Goal: Information Seeking & Learning: Learn about a topic

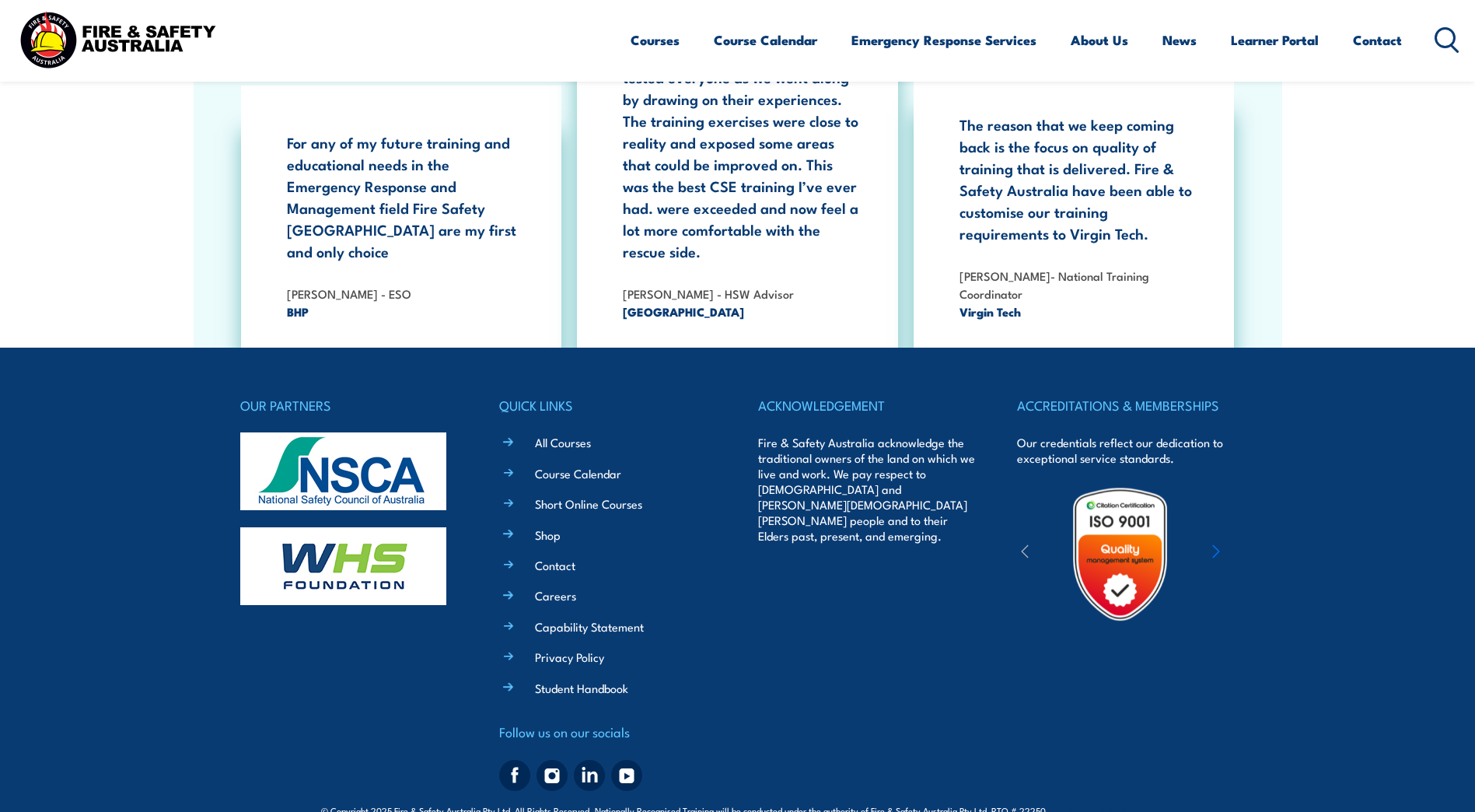
scroll to position [2844, 0]
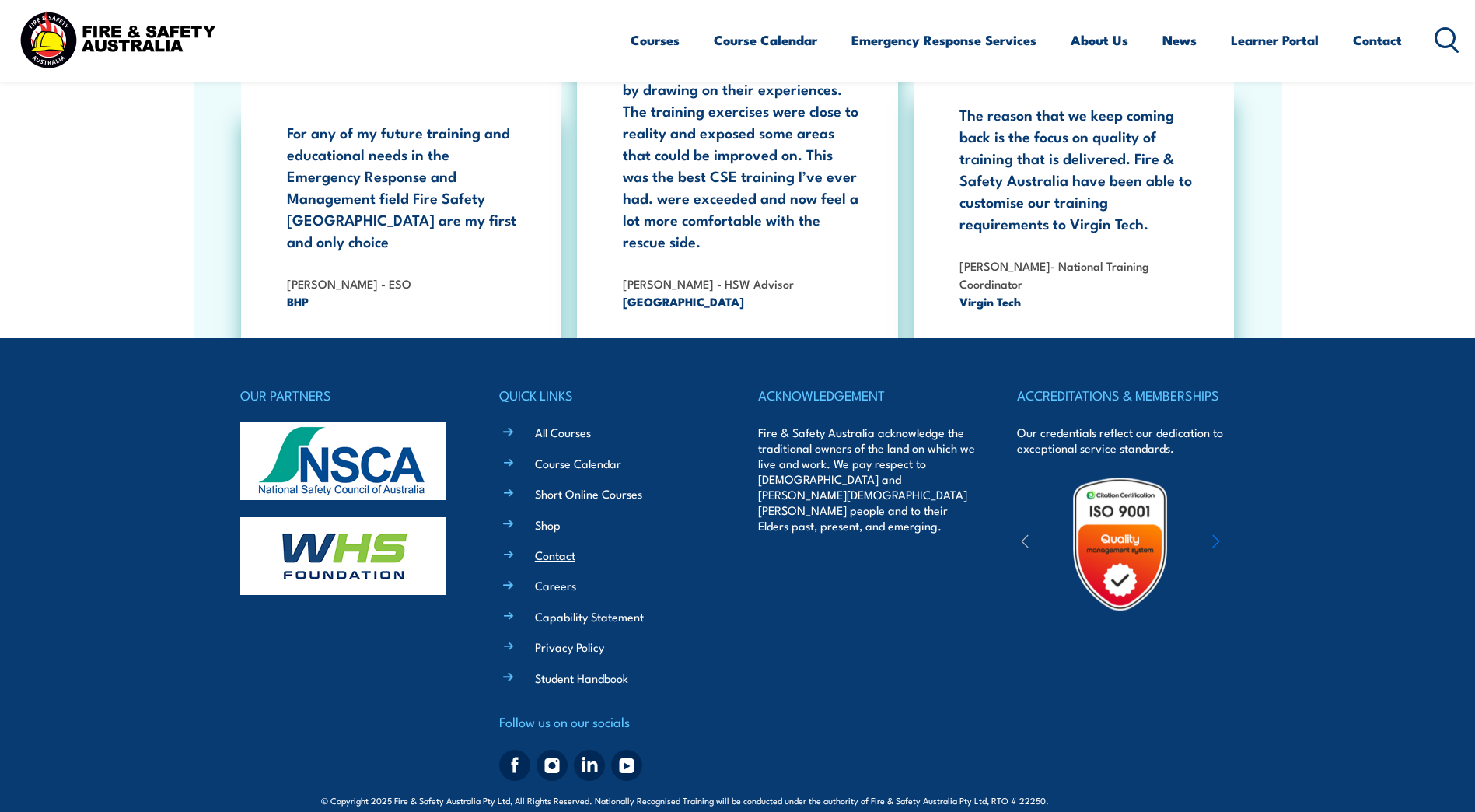
click at [565, 546] on link "Contact" at bounding box center [554, 554] width 40 height 16
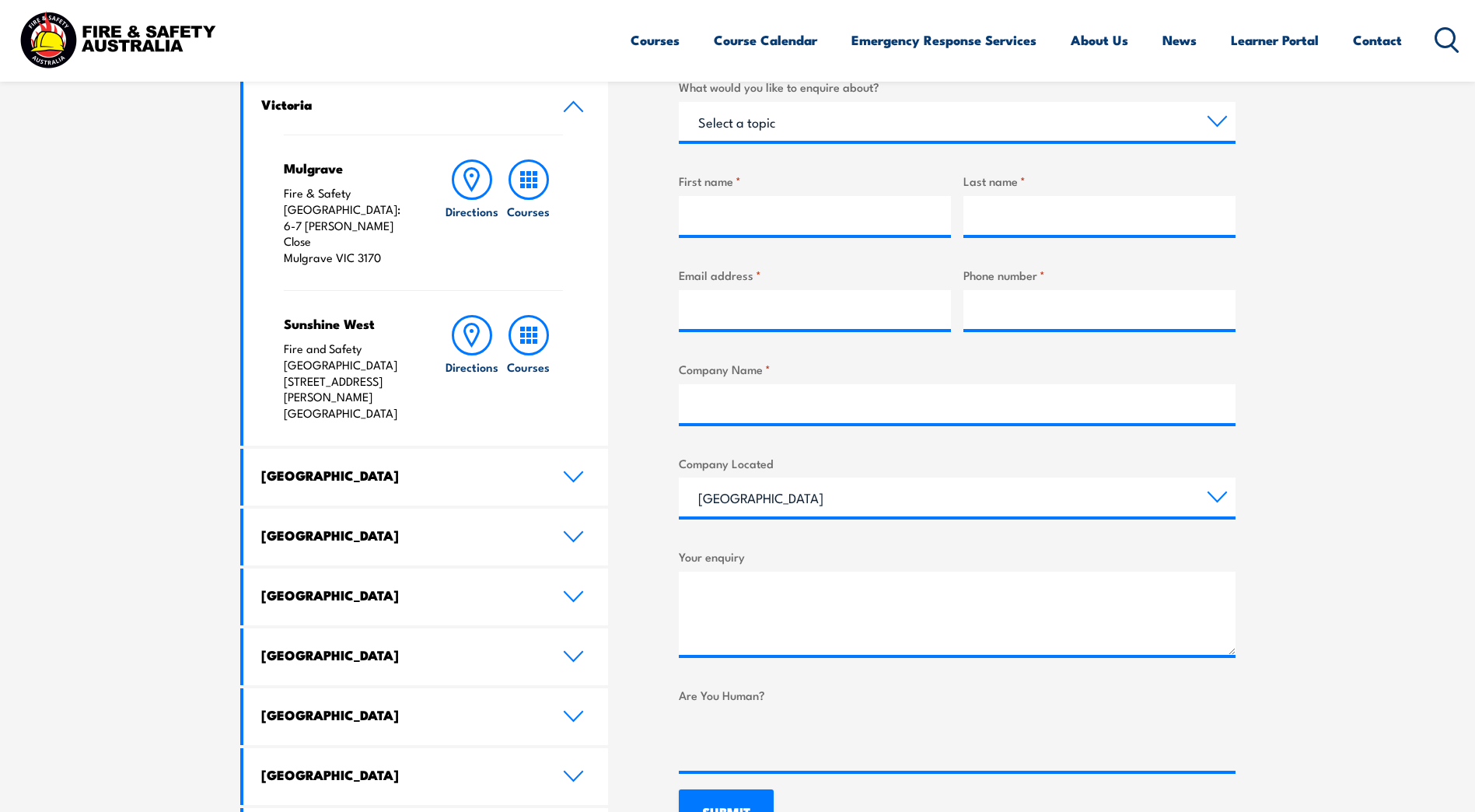
scroll to position [622, 0]
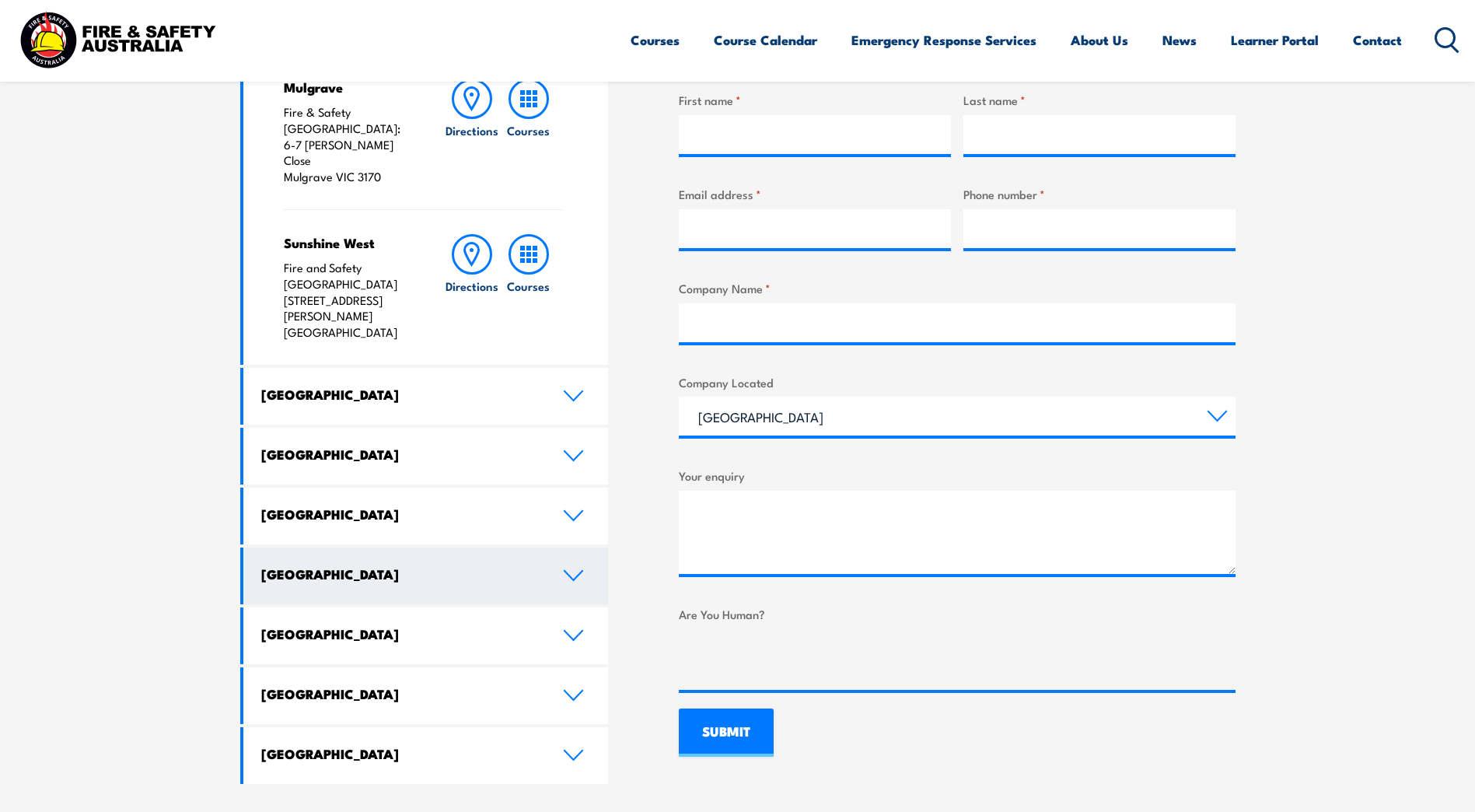
click at [577, 569] on icon at bounding box center [573, 576] width 21 height 13
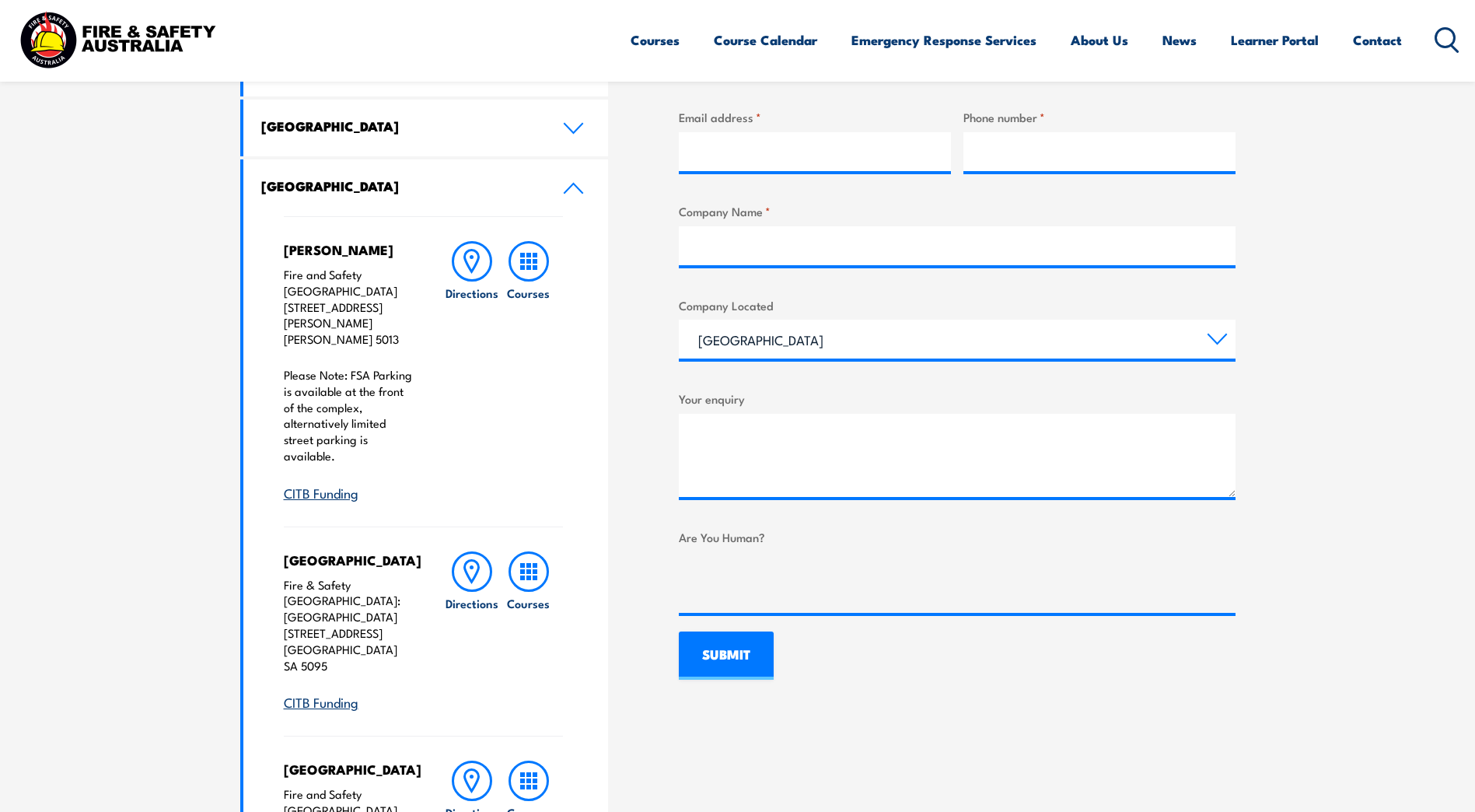
scroll to position [700, 0]
drag, startPoint x: 382, startPoint y: 306, endPoint x: 289, endPoint y: 288, distance: 94.7
click at [289, 288] on p "Fire and Safety Australia Unit 3, 259 Hanson Road WINGFIELD SA 5013" at bounding box center [348, 306] width 130 height 81
drag, startPoint x: 289, startPoint y: 288, endPoint x: 390, endPoint y: 311, distance: 103.6
click at [390, 311] on p "Fire and Safety Australia Unit 3, 259 Hanson Road WINGFIELD SA 5013" at bounding box center [348, 306] width 130 height 81
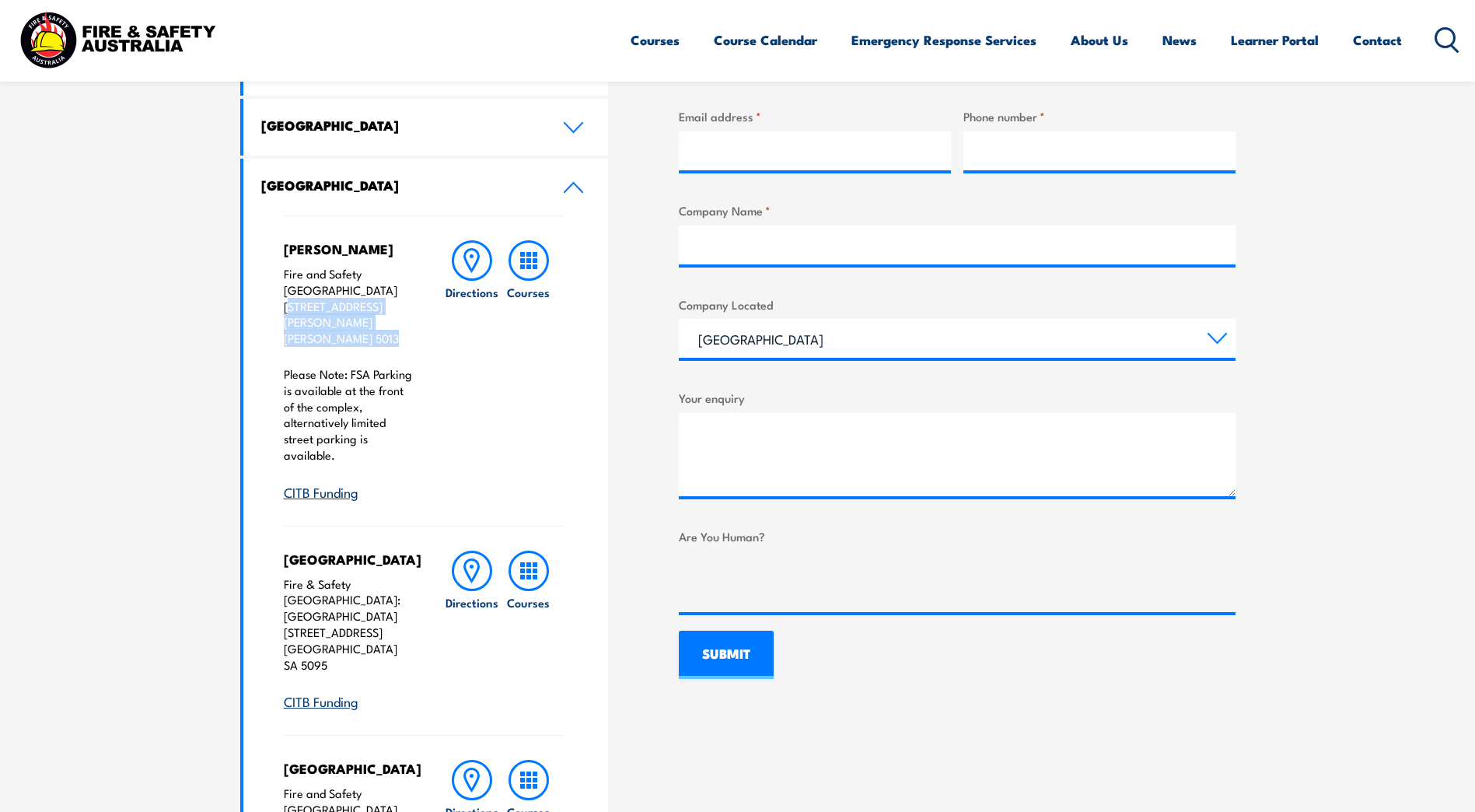
drag, startPoint x: 385, startPoint y: 304, endPoint x: 285, endPoint y: 289, distance: 101.1
click at [285, 289] on p "Fire and Safety Australia Unit 3, 259 Hanson Road WINGFIELD SA 5013" at bounding box center [348, 306] width 130 height 81
copy p "Unit 3, 259 Hanson Road WINGFIELD SA 5013"
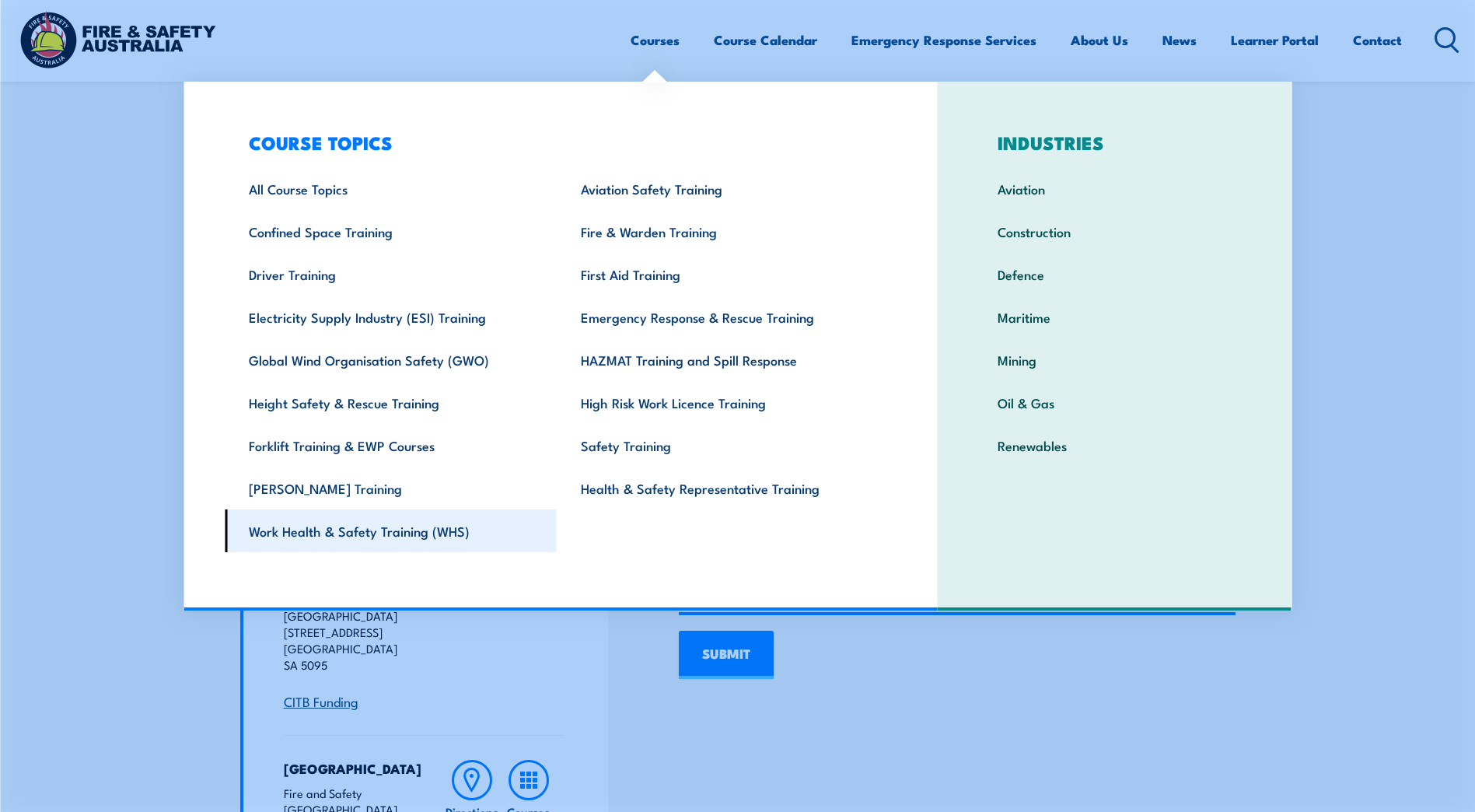
click at [436, 541] on link "Work Health & Safety Training (WHS)" at bounding box center [390, 531] width 332 height 43
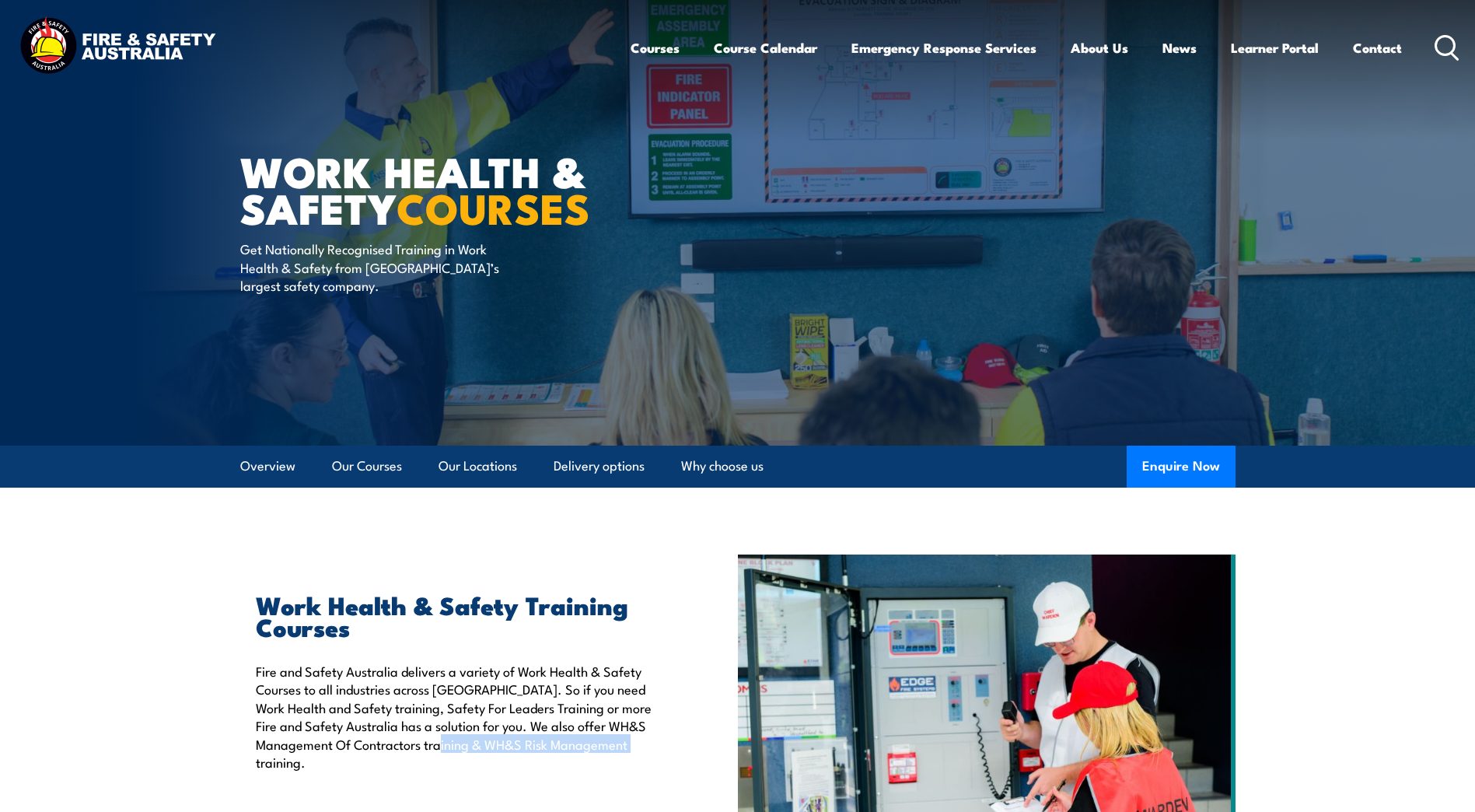
drag, startPoint x: 297, startPoint y: 764, endPoint x: 487, endPoint y: 748, distance: 190.7
click at [487, 748] on p "Fire and Safety Australia delivers a variety of Work Health & Safety Courses to…" at bounding box center [461, 716] width 411 height 109
drag, startPoint x: 487, startPoint y: 748, endPoint x: 507, endPoint y: 744, distance: 20.4
copy p "WH&S Risk Management training"
click at [1445, 43] on icon at bounding box center [1447, 47] width 25 height 26
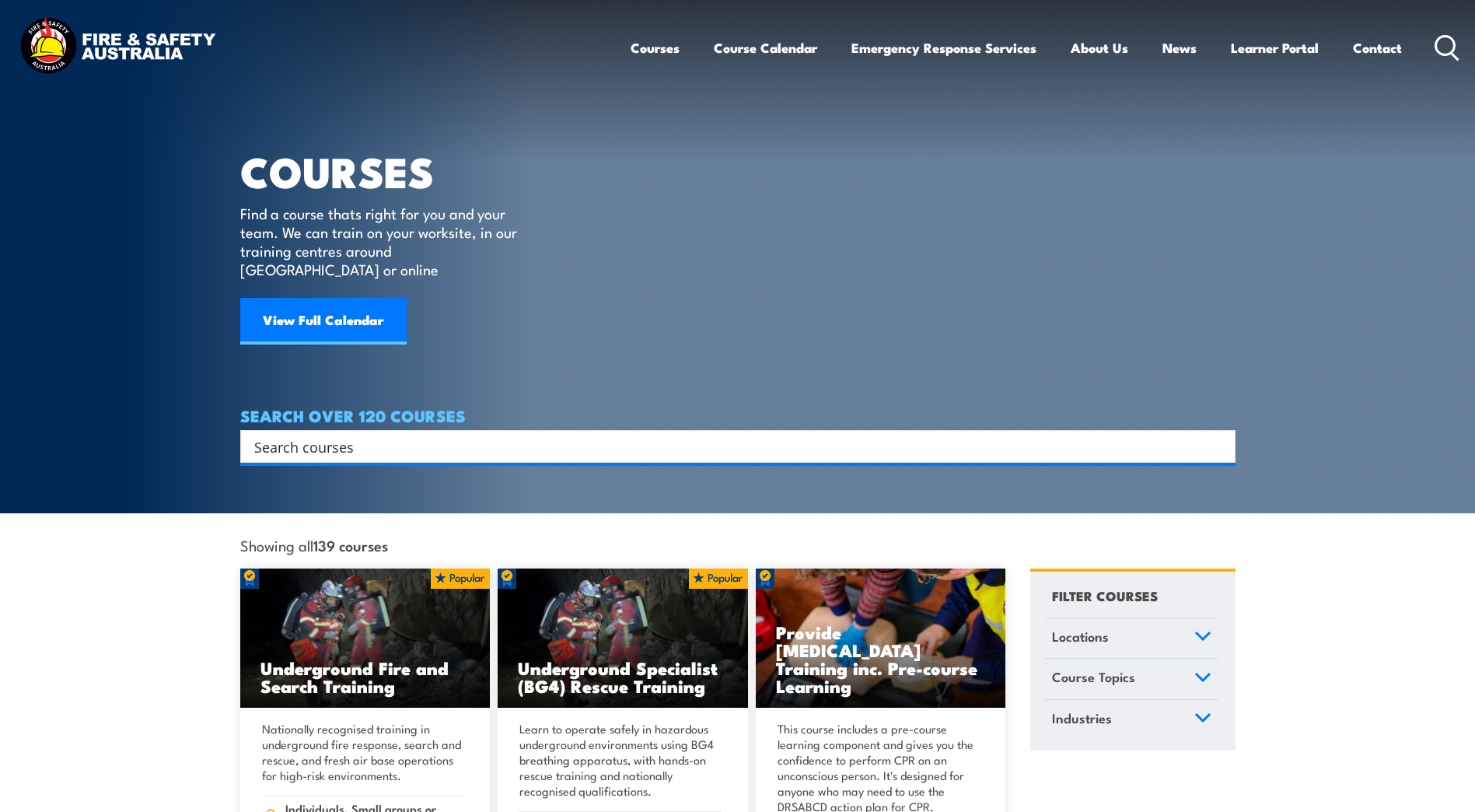
paste input "WH&S Risk Management training"
type input "WH&S Risk Management training"
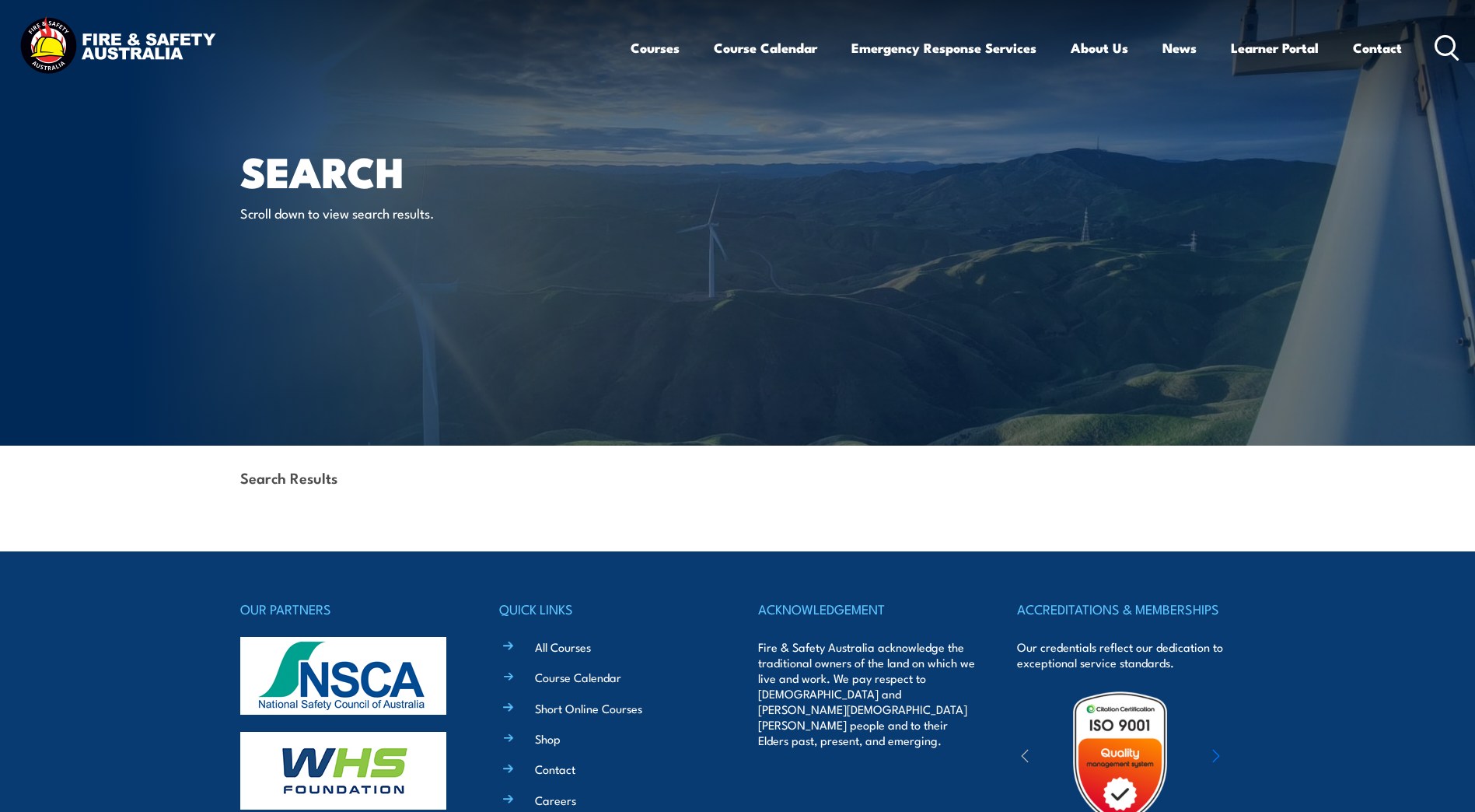
click at [485, 533] on body "Courses Course Calendar Emergency Response Services Services Overview Emergency…" at bounding box center [737, 406] width 1475 height 812
click at [499, 499] on div "Search Results" at bounding box center [738, 479] width 996 height 67
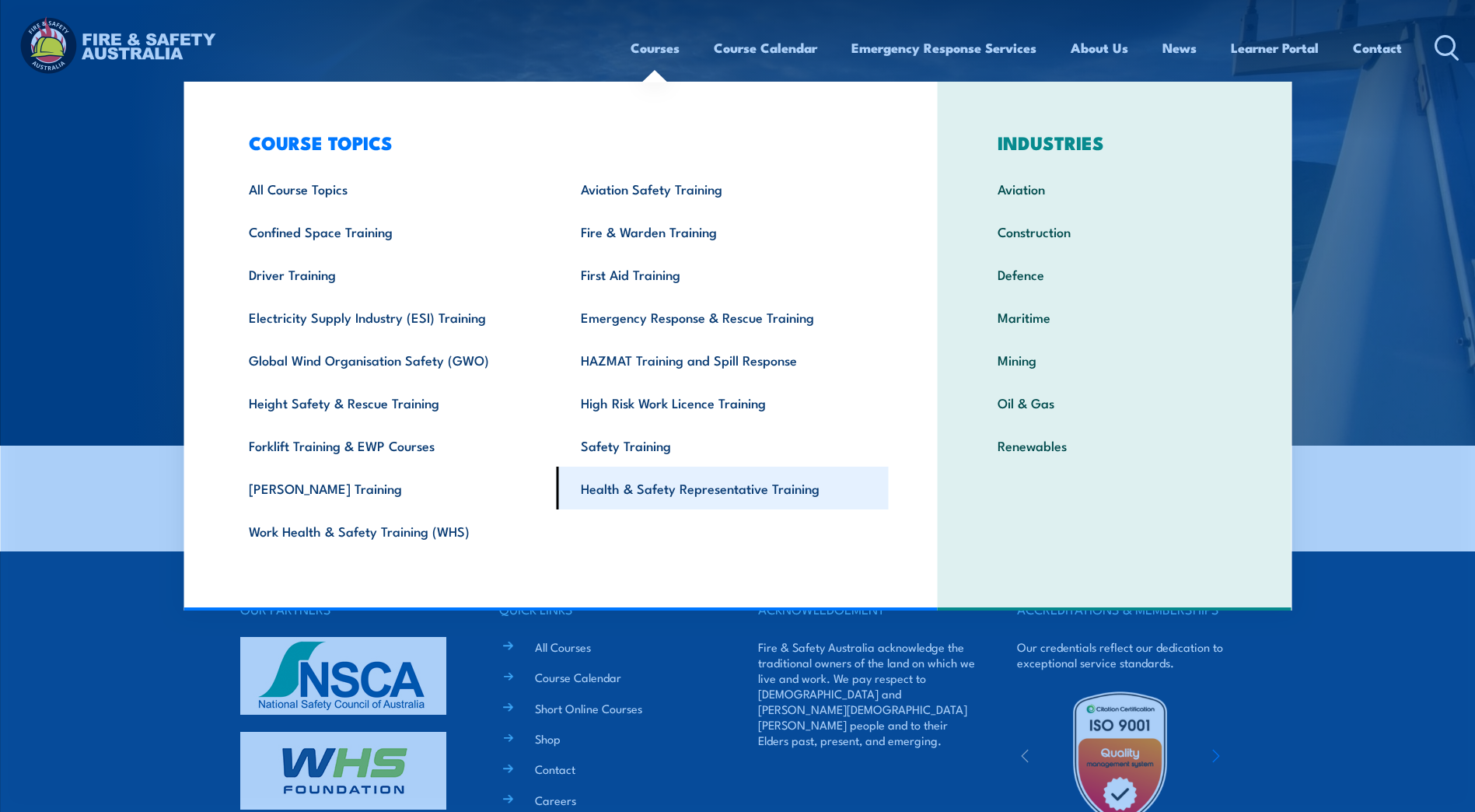
click at [678, 486] on link "Health & Safety Representative Training" at bounding box center [723, 488] width 332 height 43
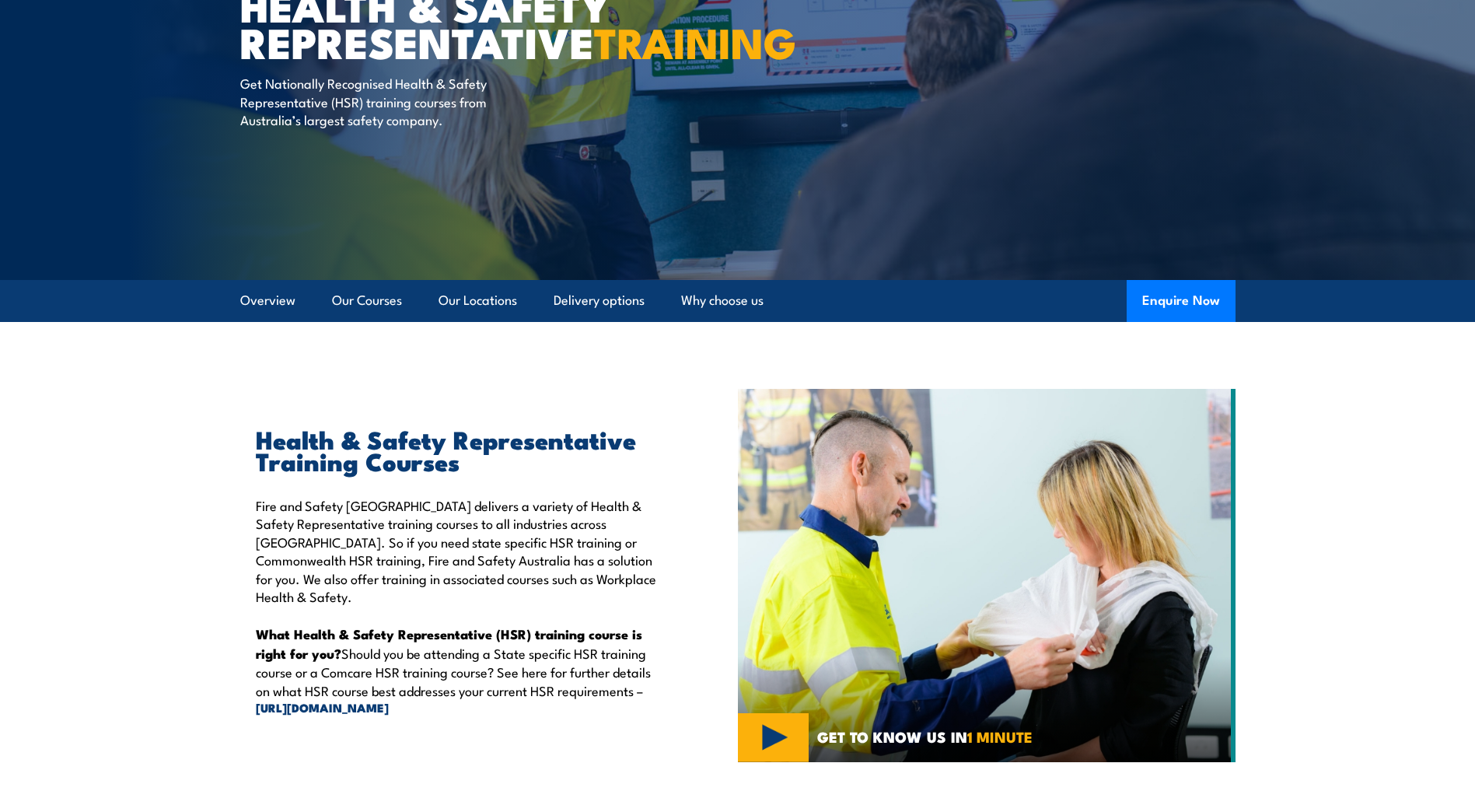
scroll to position [234, 0]
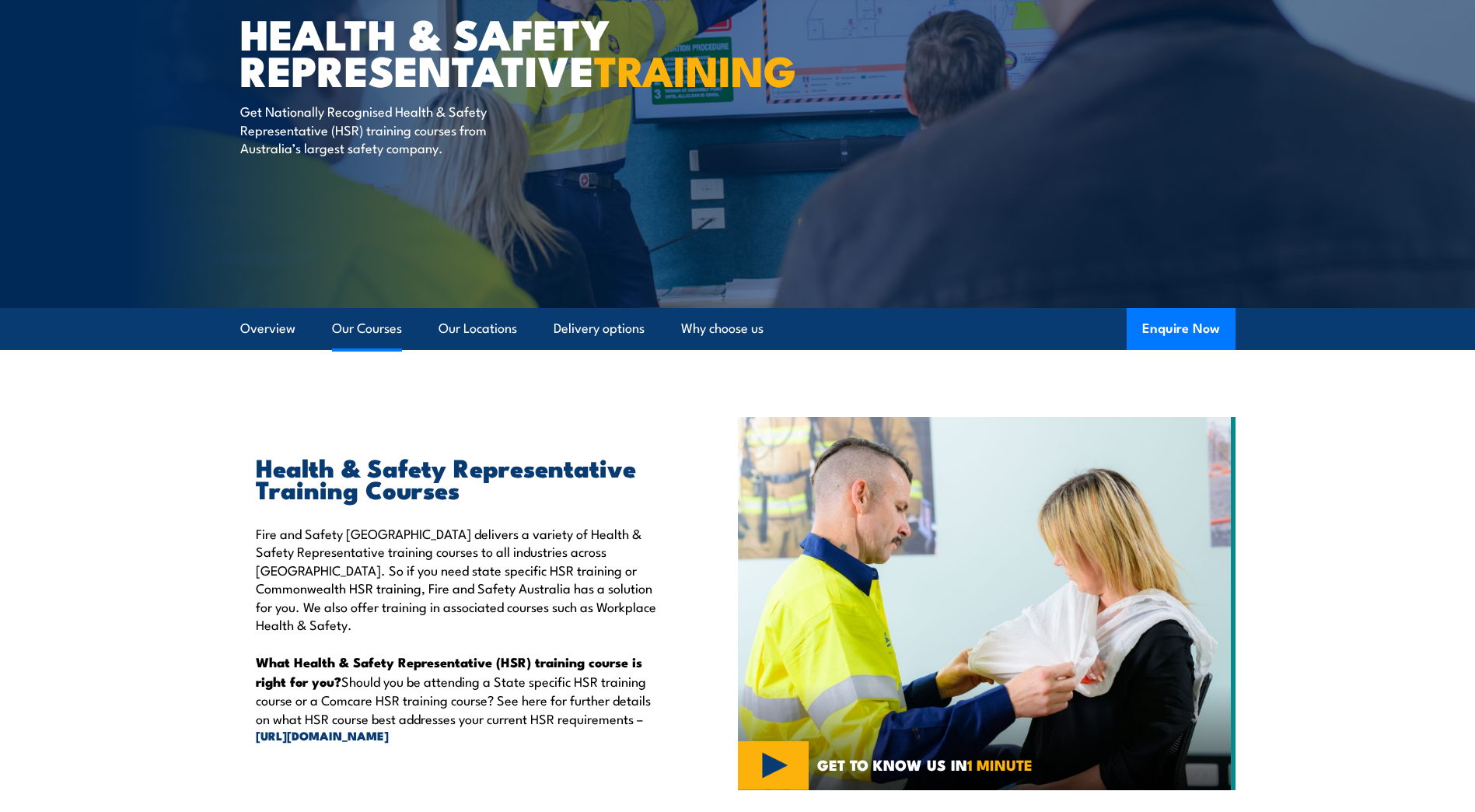
click at [371, 325] on link "Our Courses" at bounding box center [367, 329] width 70 height 41
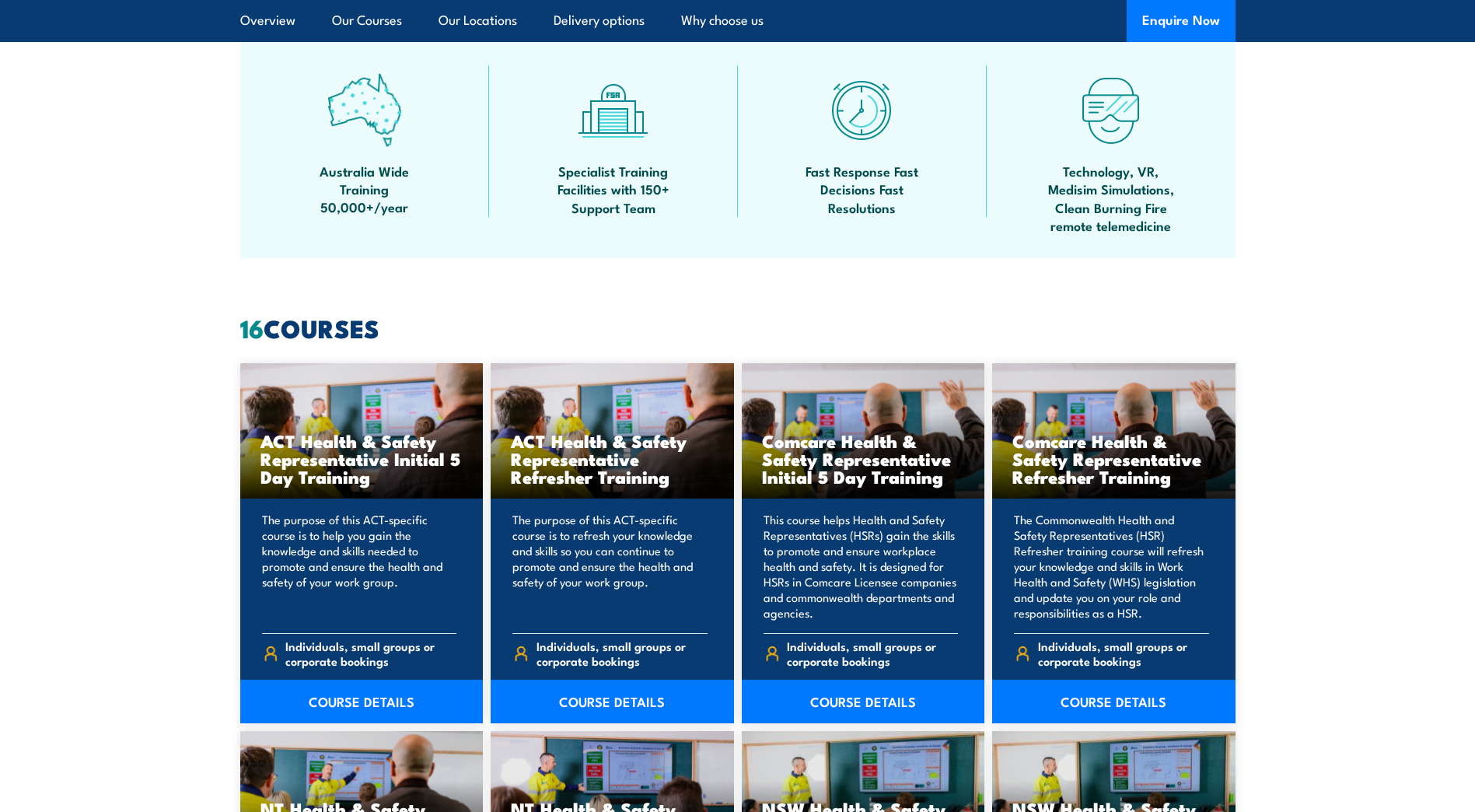
scroll to position [1372, 0]
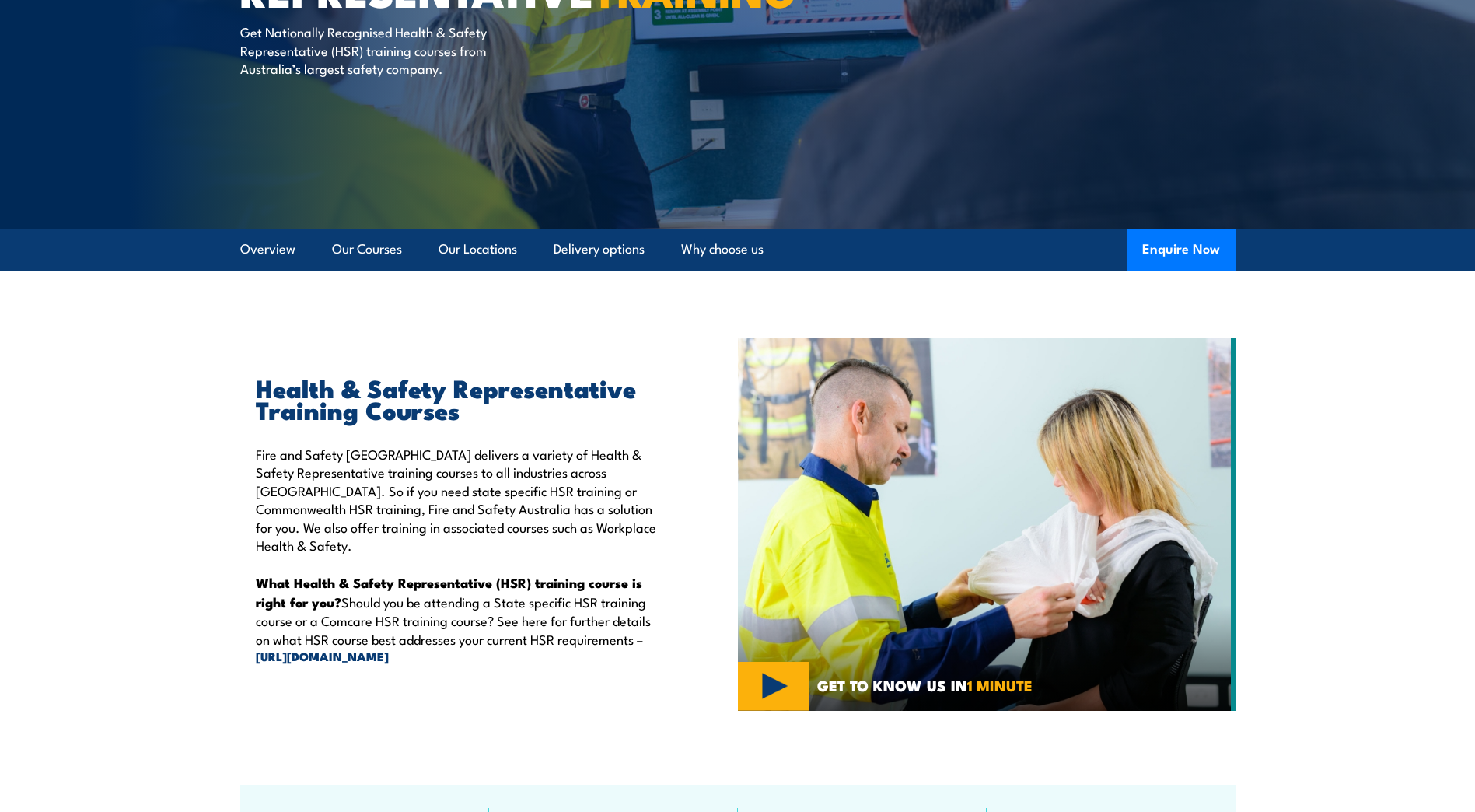
scroll to position [307, 0]
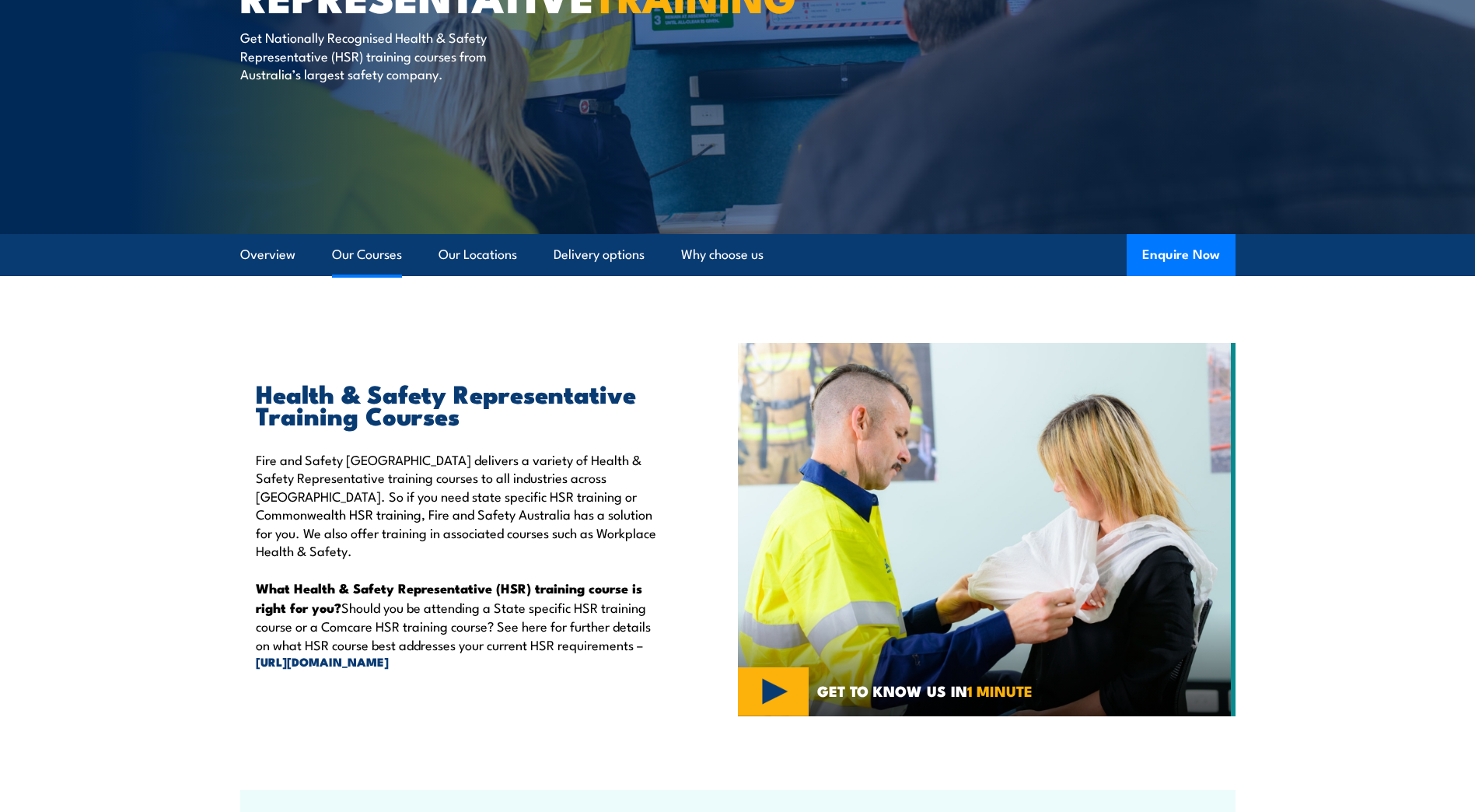
click at [363, 252] on link "Our Courses" at bounding box center [367, 254] width 70 height 41
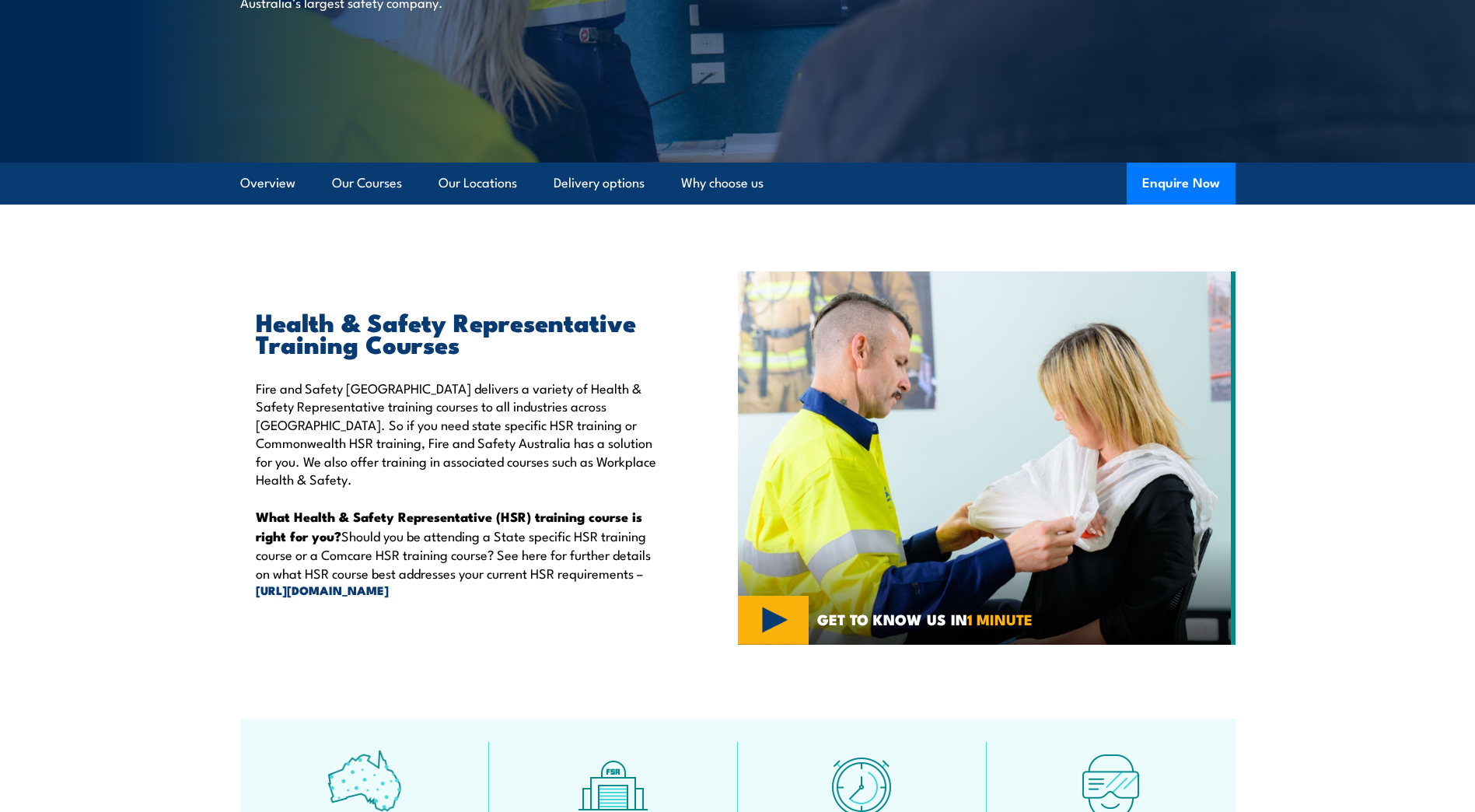
scroll to position [381, 0]
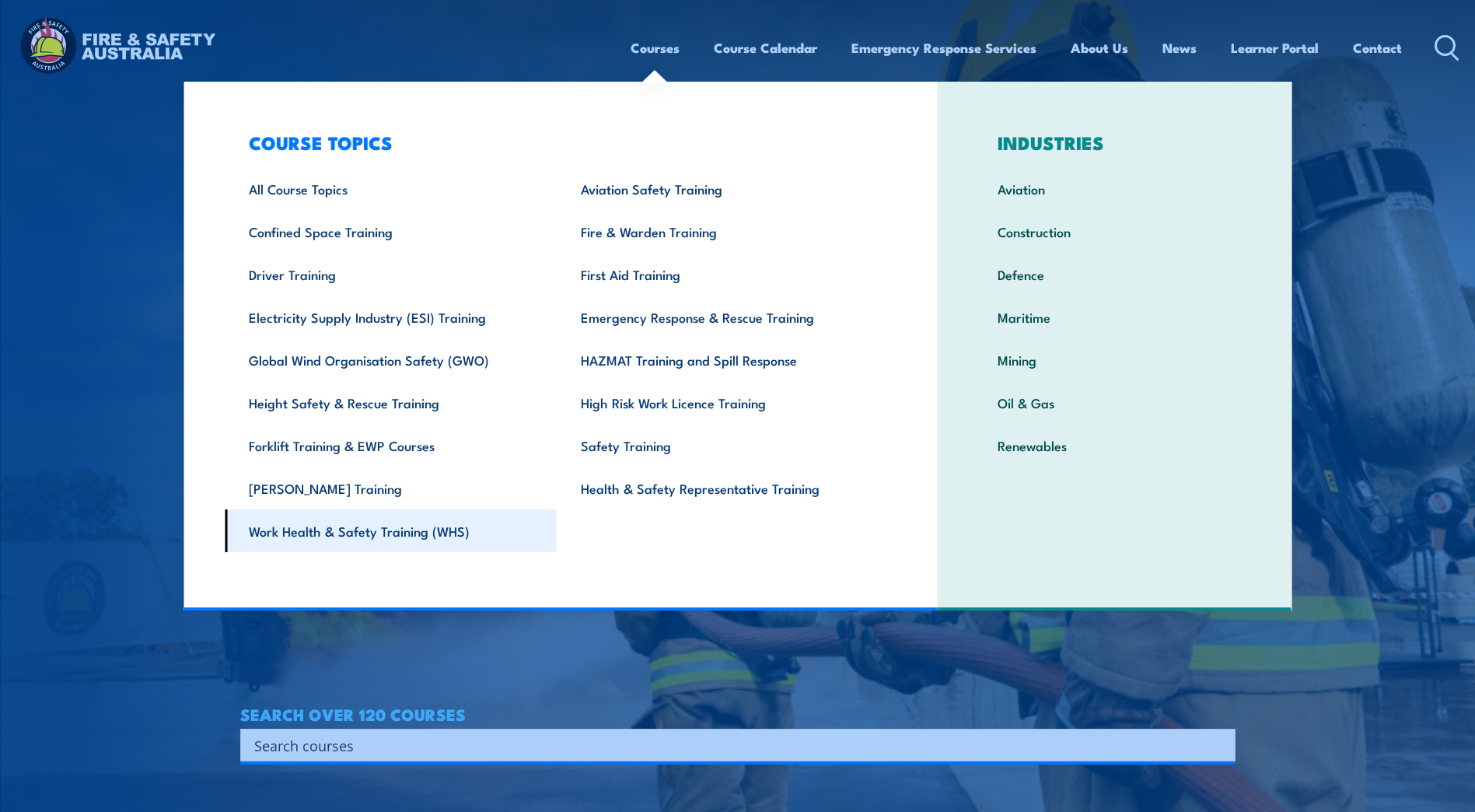
click at [415, 534] on link "Work Health & Safety Training (WHS)" at bounding box center [390, 531] width 332 height 43
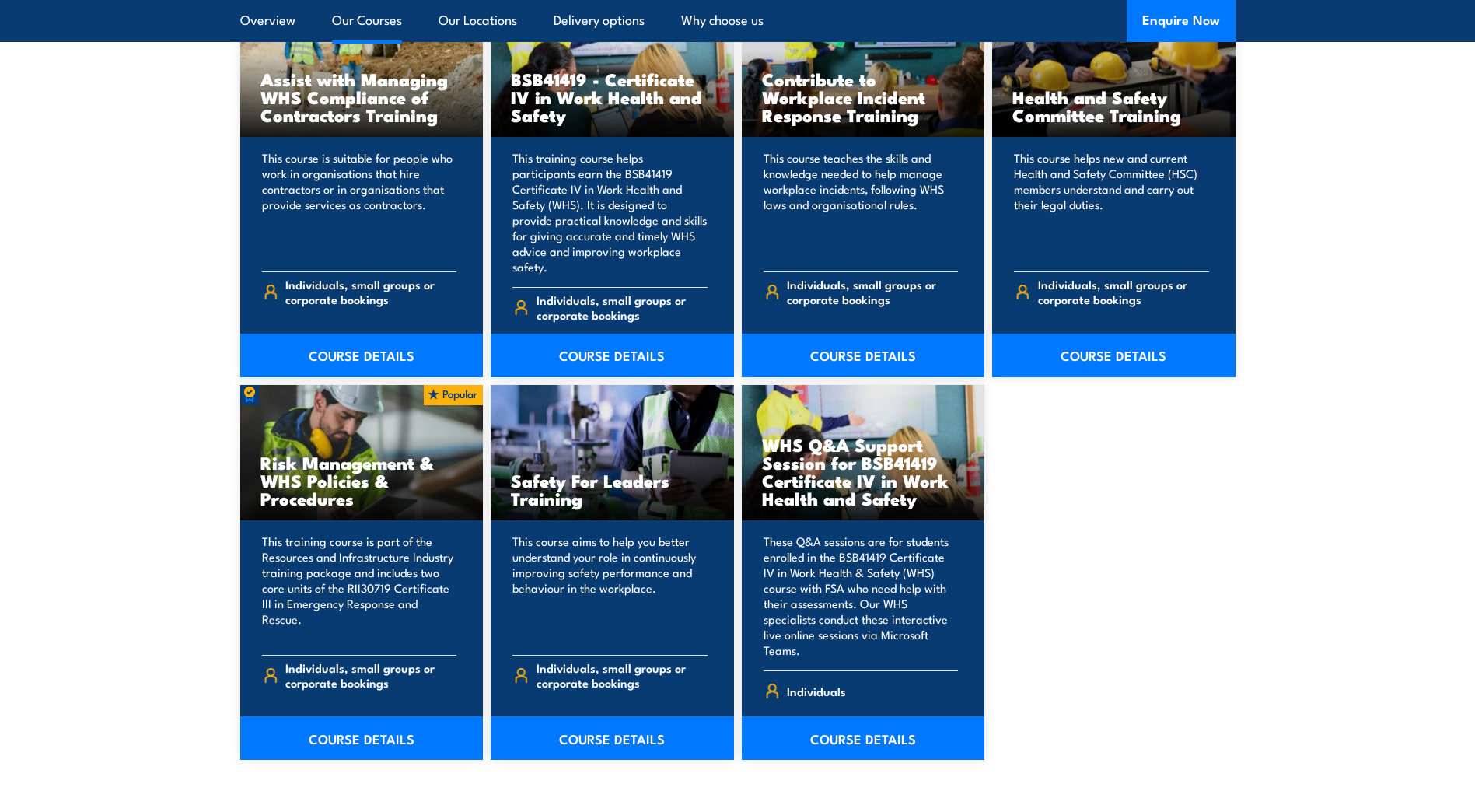
scroll to position [1321, 0]
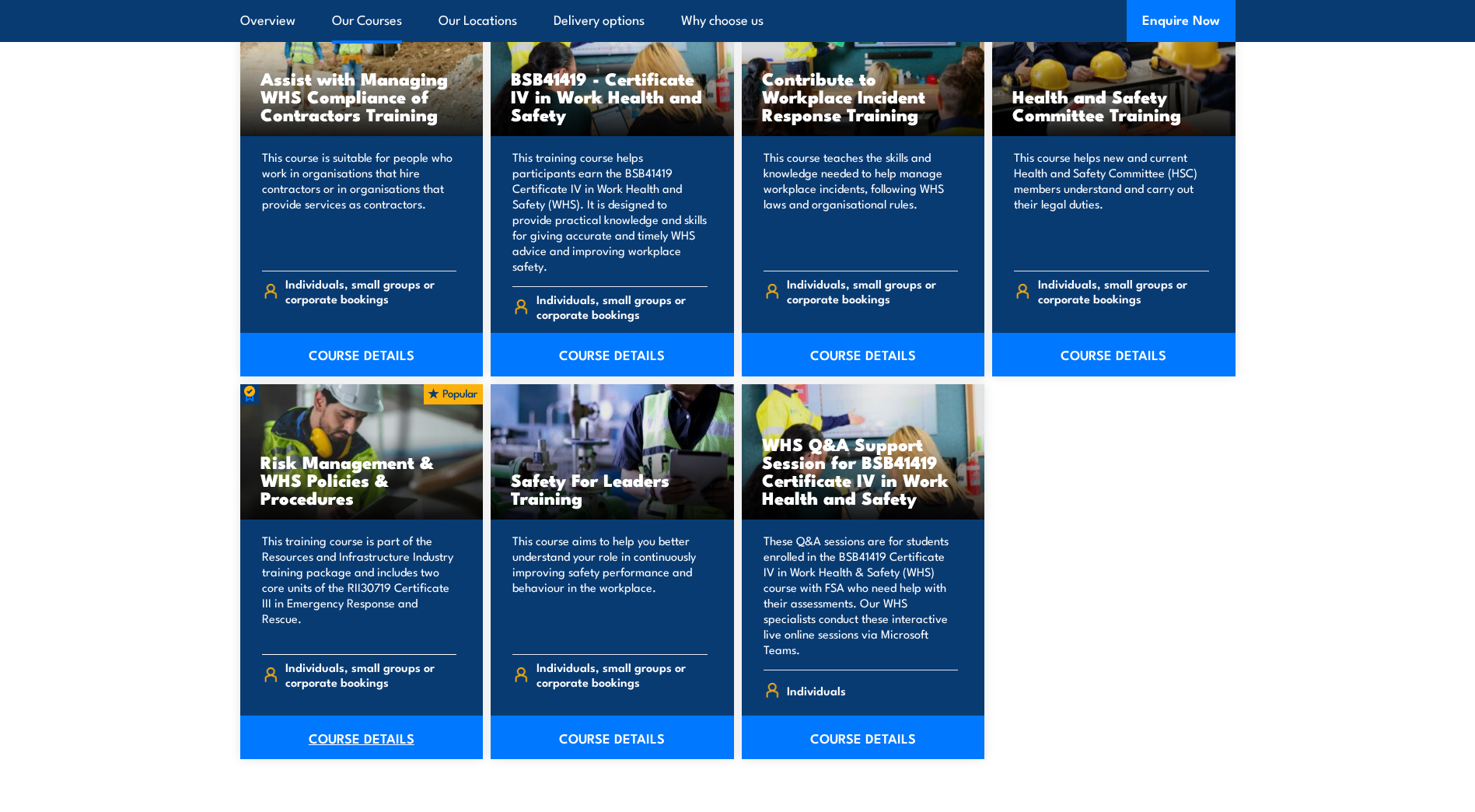
click at [323, 715] on link "COURSE DETAILS" at bounding box center [362, 737] width 244 height 44
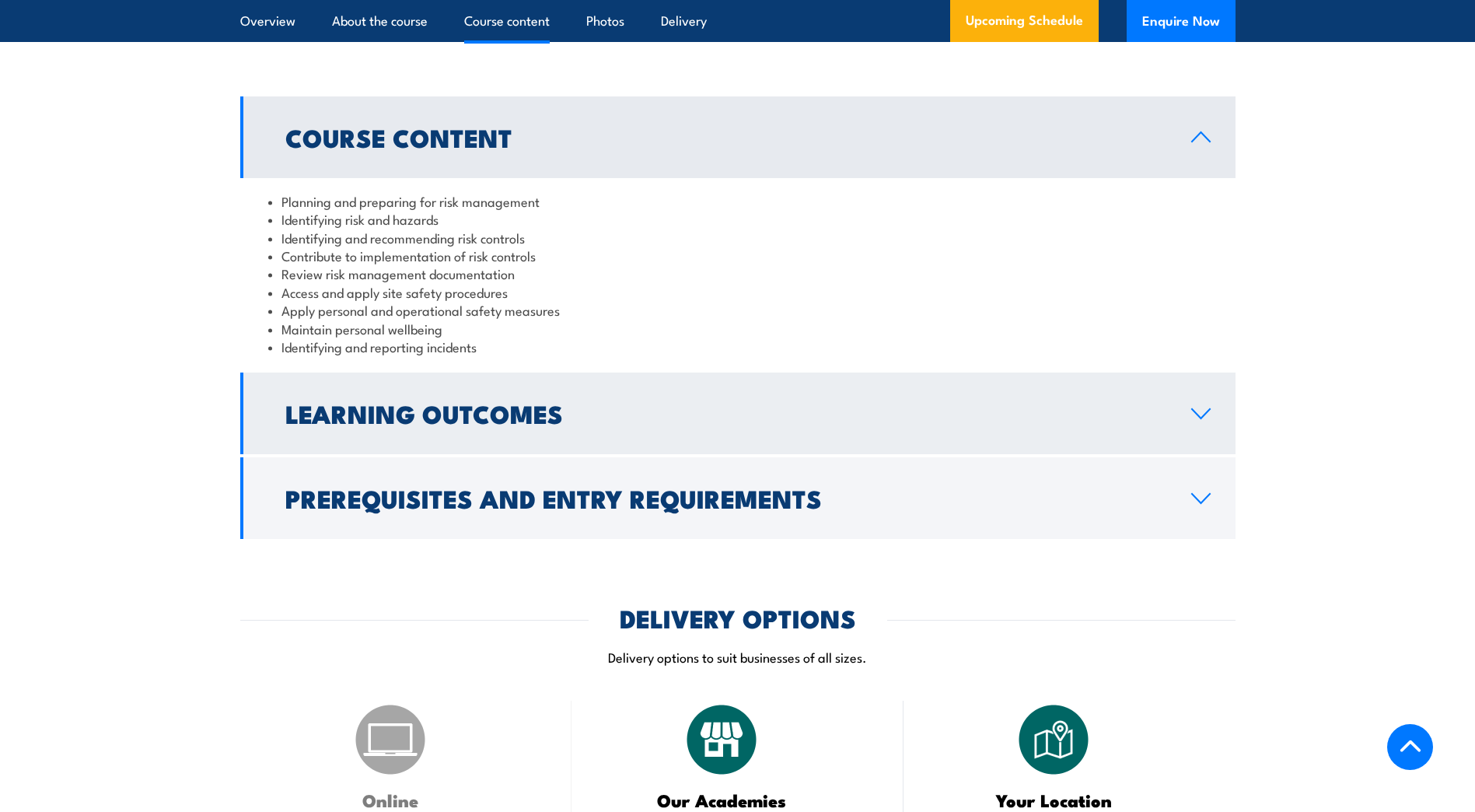
scroll to position [1321, 0]
